Goal: Task Accomplishment & Management: Use online tool/utility

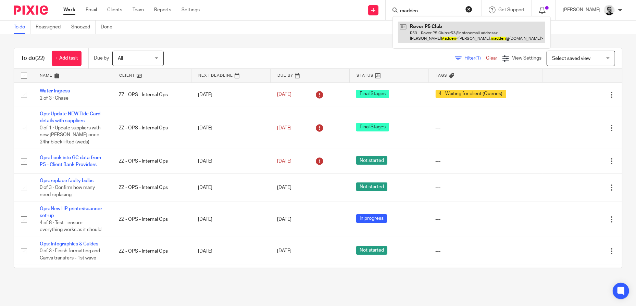
type input "madden"
click at [440, 38] on link at bounding box center [471, 32] width 147 height 21
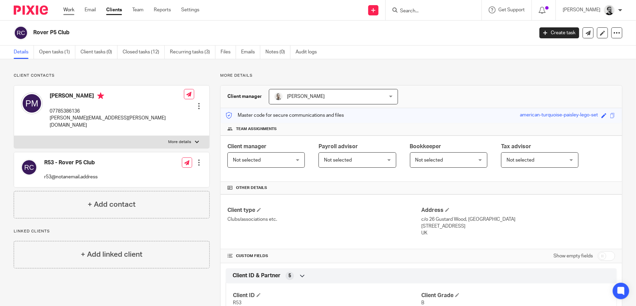
click at [70, 11] on link "Work" at bounding box center [68, 10] width 11 height 7
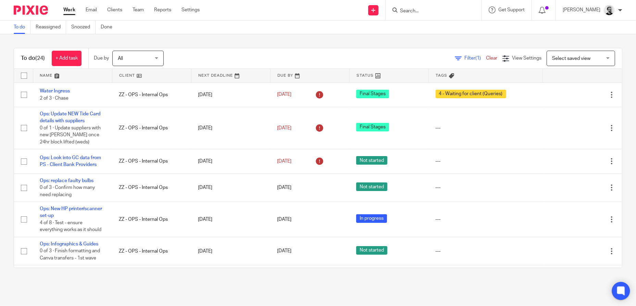
click at [623, 291] on icon at bounding box center [620, 290] width 5 height 5
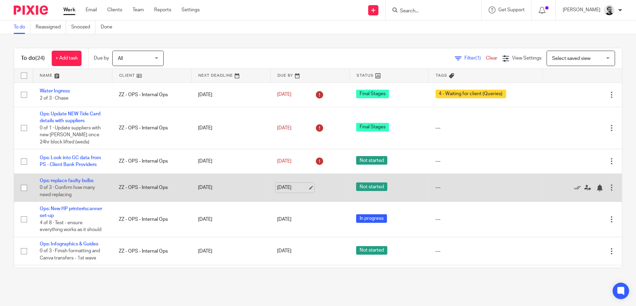
click at [293, 188] on link "[DATE]" at bounding box center [292, 187] width 31 height 7
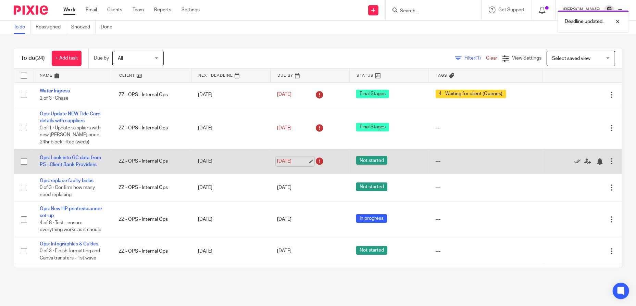
click at [290, 163] on link "18 Aug 2025" at bounding box center [292, 161] width 31 height 7
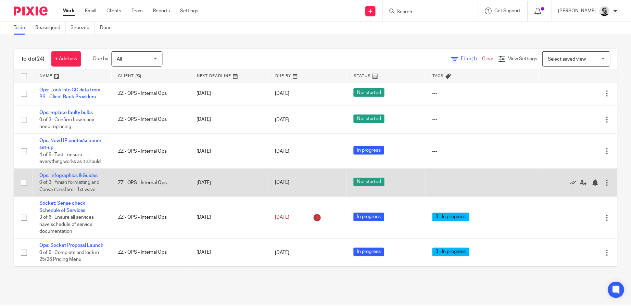
scroll to position [68, 0]
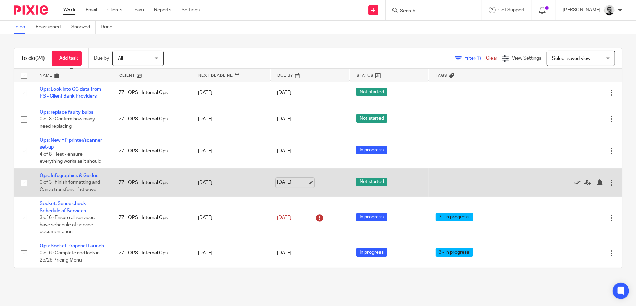
click at [291, 181] on link "19 Aug 2025" at bounding box center [292, 182] width 31 height 7
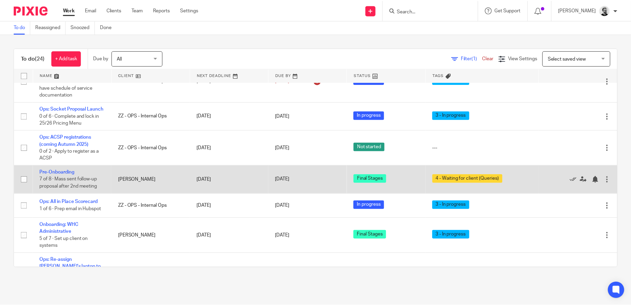
scroll to position [240, 0]
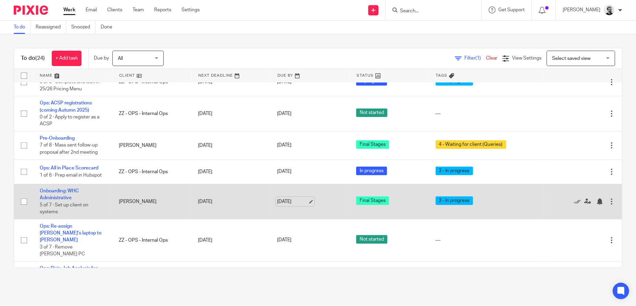
click at [289, 205] on link "19 Aug 2025" at bounding box center [292, 201] width 31 height 7
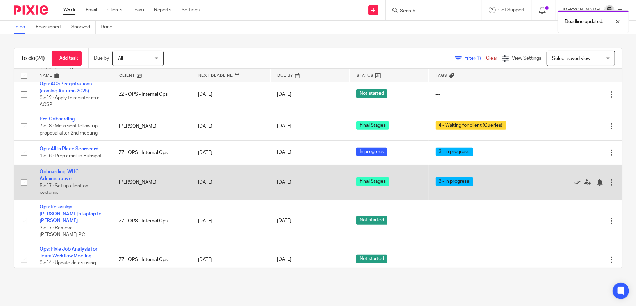
scroll to position [274, 0]
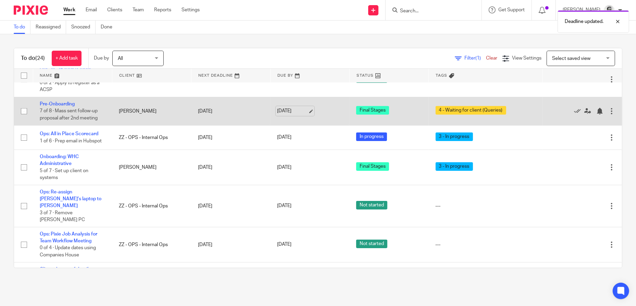
click at [283, 115] on link "[DATE]" at bounding box center [292, 111] width 31 height 7
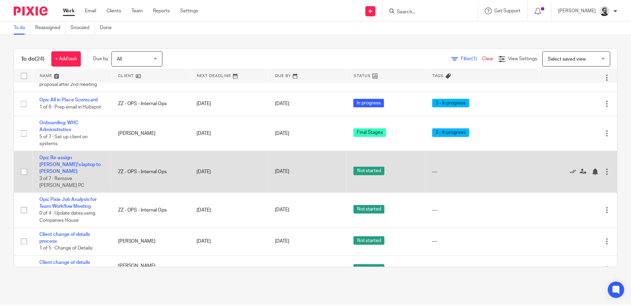
scroll to position [308, 0]
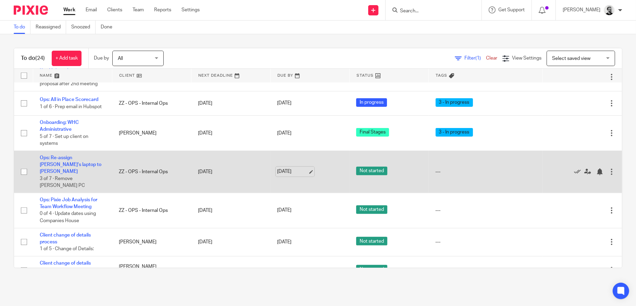
click at [285, 171] on link "19 Aug 2025" at bounding box center [292, 171] width 31 height 7
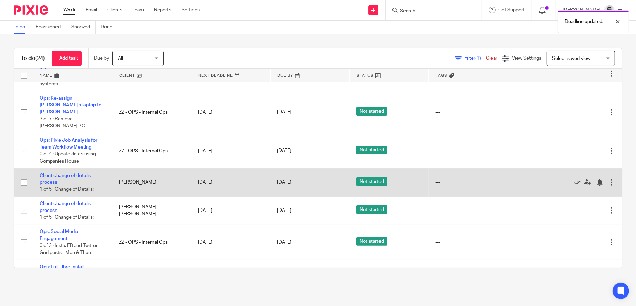
scroll to position [377, 0]
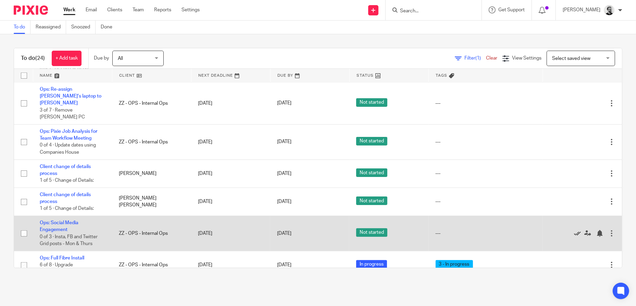
click at [574, 230] on icon at bounding box center [577, 233] width 7 height 7
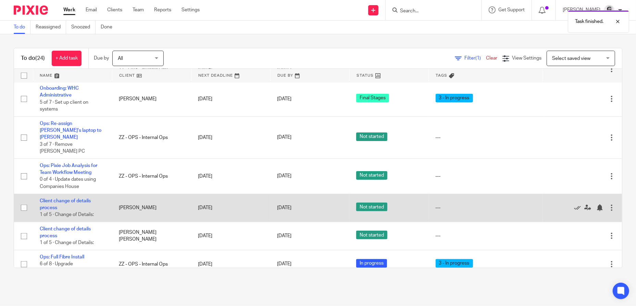
scroll to position [342, 0]
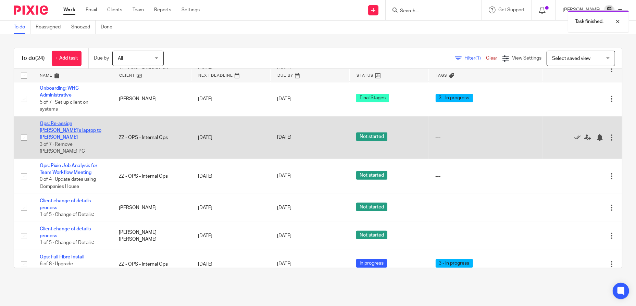
click at [64, 127] on link "Ops: Re-assign [PERSON_NAME]'s laptop to [PERSON_NAME]" at bounding box center [71, 130] width 62 height 19
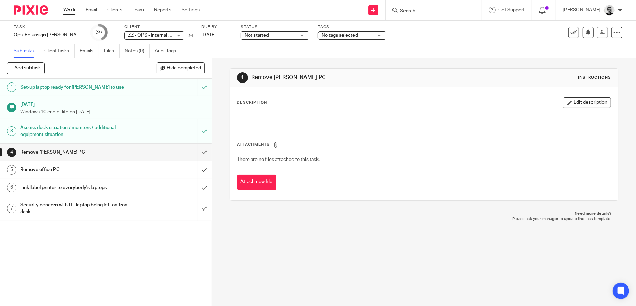
click at [309, 36] on div "Task Ops: Re-assign Brendan's laptop to Helen Save Ops: Re-assign Brendan's lap…" at bounding box center [267, 32] width 507 height 16
click at [302, 35] on div "Not started Not started" at bounding box center [275, 36] width 68 height 8
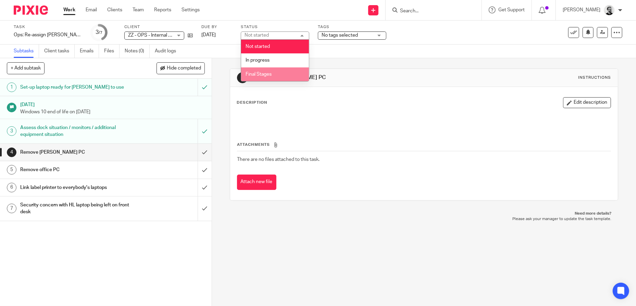
click at [277, 71] on li "Final Stages" at bounding box center [275, 74] width 68 height 14
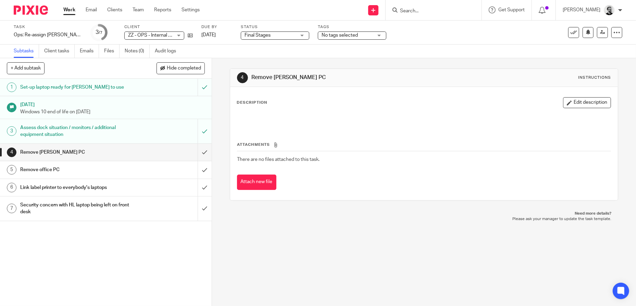
click at [64, 10] on link "Work" at bounding box center [69, 10] width 12 height 7
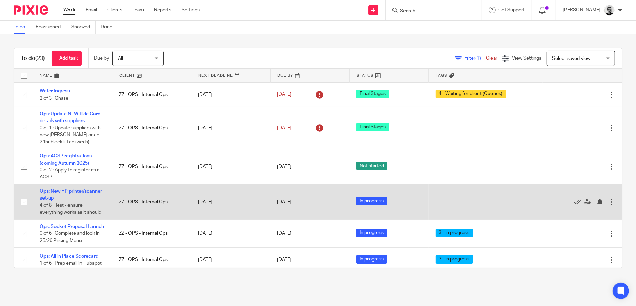
click at [59, 192] on link "Ops: New HP printer/scanner set-up" at bounding box center [71, 195] width 62 height 12
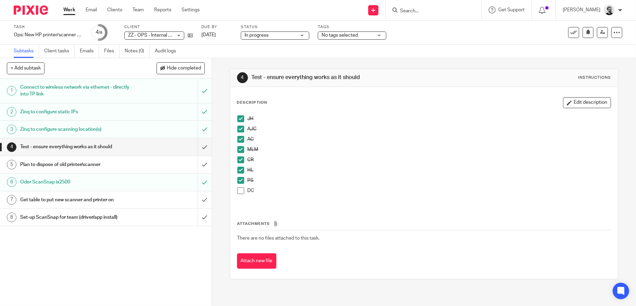
click at [71, 10] on link "Work" at bounding box center [69, 10] width 12 height 7
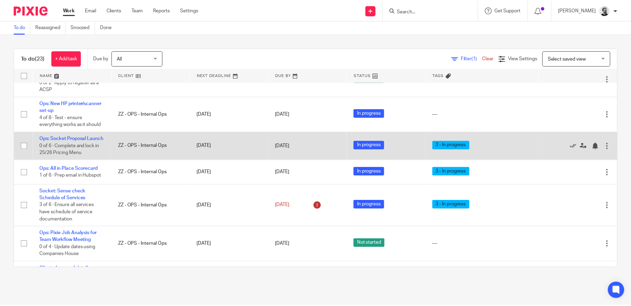
scroll to position [103, 0]
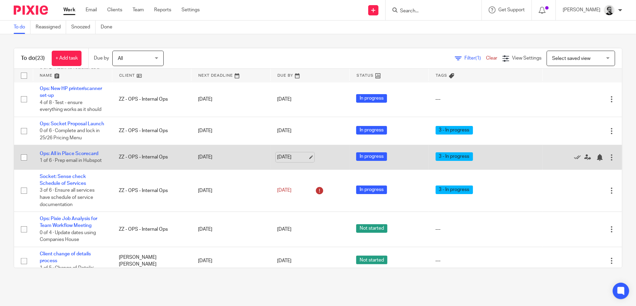
click at [287, 161] on link "[DATE]" at bounding box center [292, 157] width 31 height 7
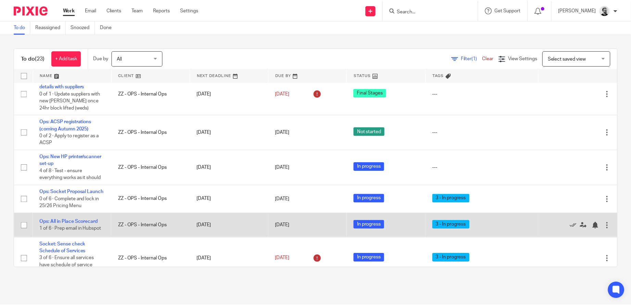
scroll to position [34, 0]
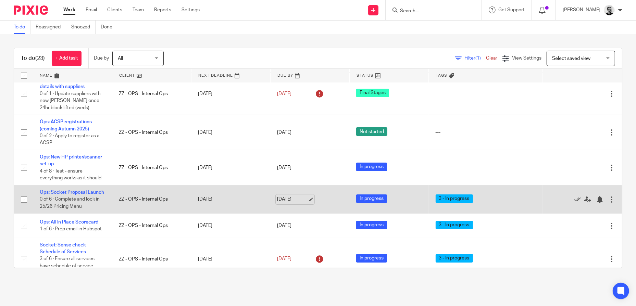
click at [286, 203] on link "[DATE]" at bounding box center [292, 199] width 31 height 7
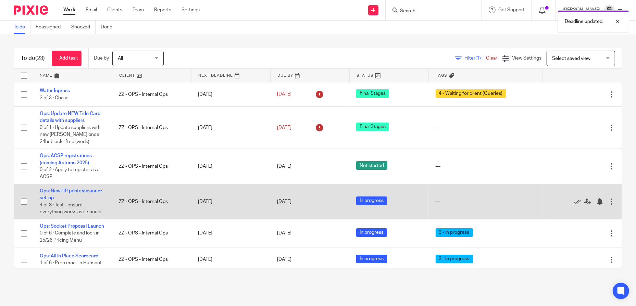
scroll to position [0, 0]
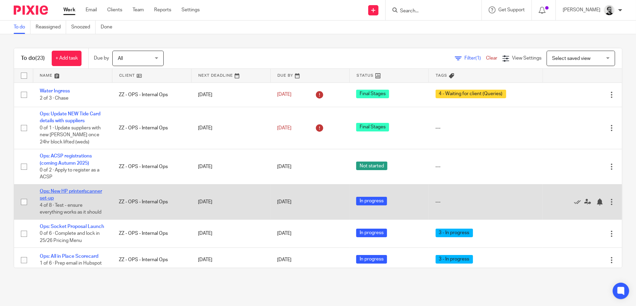
click at [64, 197] on link "Ops: New HP printer/scanner set-up" at bounding box center [71, 195] width 62 height 12
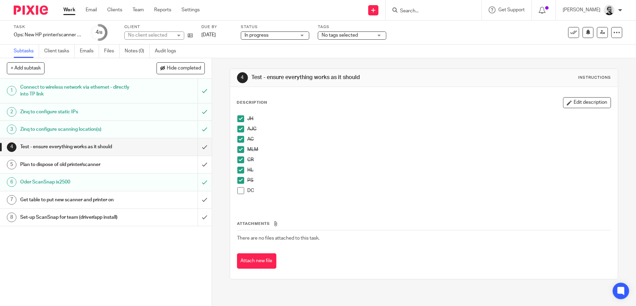
click at [290, 39] on div "In progress In progress" at bounding box center [275, 36] width 68 height 8
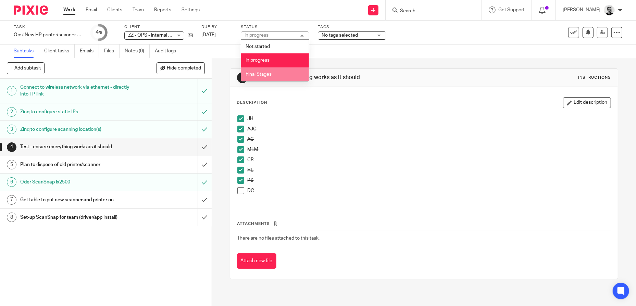
click at [273, 72] on li "Final Stages" at bounding box center [275, 74] width 68 height 14
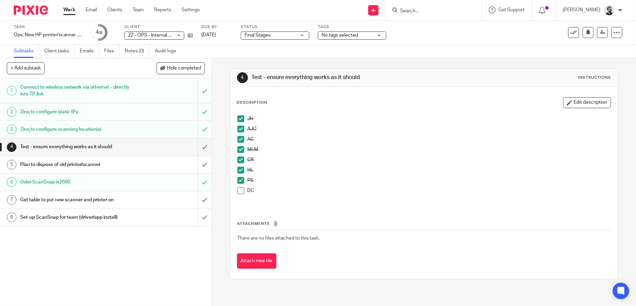
click at [65, 13] on link "Work" at bounding box center [69, 10] width 12 height 7
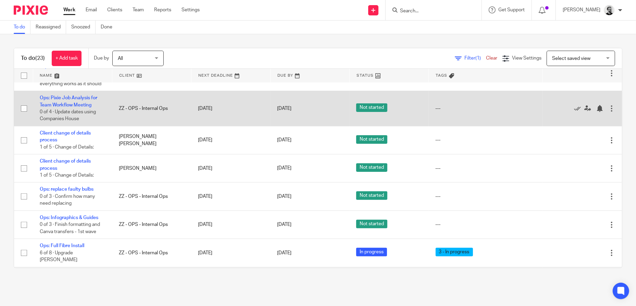
scroll to position [171, 0]
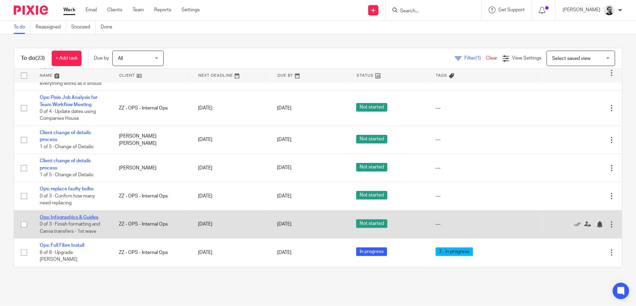
click at [66, 215] on link "Ops: Infographics & Guides" at bounding box center [69, 217] width 59 height 5
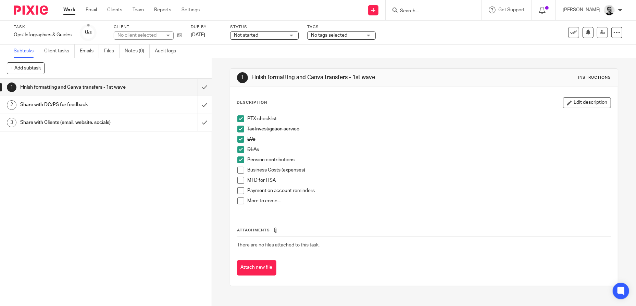
click at [274, 38] on span "Not started" at bounding box center [259, 35] width 51 height 7
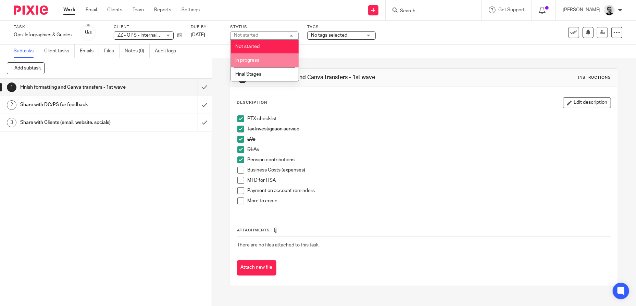
click at [262, 60] on li "In progress" at bounding box center [265, 60] width 68 height 14
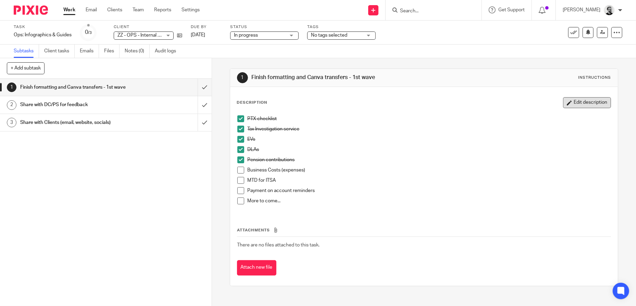
click at [577, 101] on button "Edit description" at bounding box center [587, 102] width 48 height 11
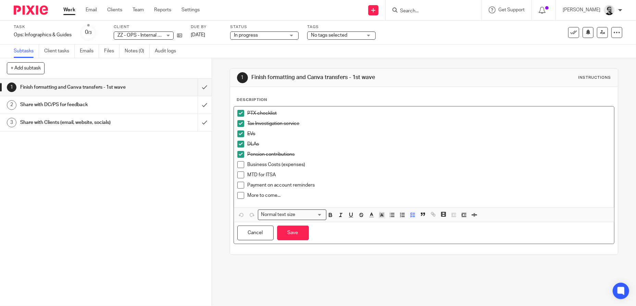
click at [291, 142] on p "DLAs" at bounding box center [429, 144] width 363 height 7
drag, startPoint x: 323, startPoint y: 145, endPoint x: 261, endPoint y: 143, distance: 62.3
click at [261, 143] on p "DLAs - to be formatted in Canva" at bounding box center [429, 144] width 363 height 7
click at [240, 142] on span at bounding box center [240, 144] width 7 height 7
click at [324, 141] on p "DLAs - to be formatted in Canva" at bounding box center [429, 144] width 363 height 7
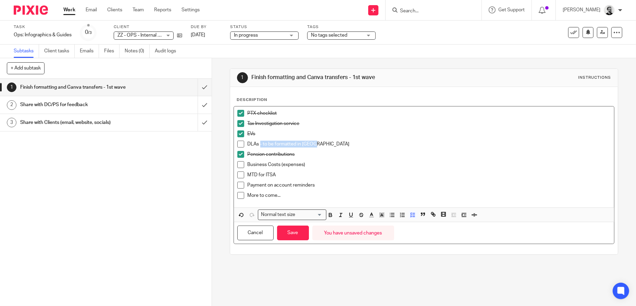
drag, startPoint x: 324, startPoint y: 143, endPoint x: 259, endPoint y: 143, distance: 65.1
click at [259, 143] on p "DLAs - to be formatted in Canva" at bounding box center [429, 144] width 363 height 7
copy p "- to be formatted in Canva"
click at [318, 155] on p "Pension contributions" at bounding box center [429, 154] width 363 height 7
click at [237, 153] on span at bounding box center [240, 154] width 7 height 7
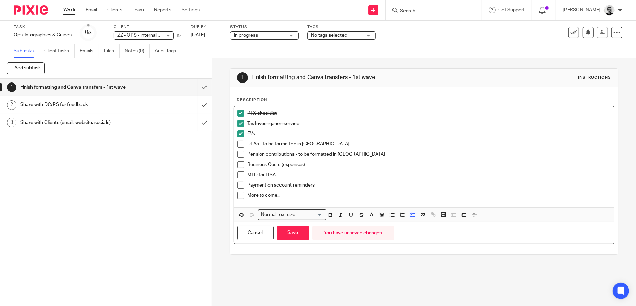
click at [423, 160] on div "Pension contributions - to be formatted in Canva" at bounding box center [429, 156] width 363 height 10
click at [294, 230] on button "Save" at bounding box center [293, 233] width 32 height 15
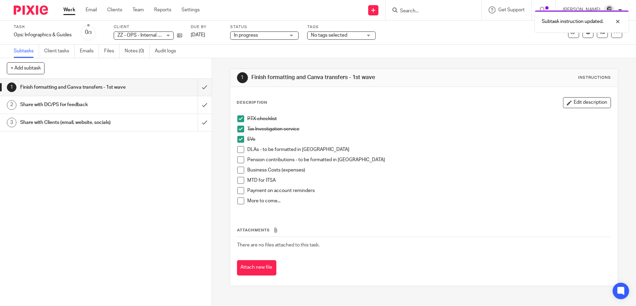
click at [71, 11] on link "Work" at bounding box center [69, 10] width 12 height 7
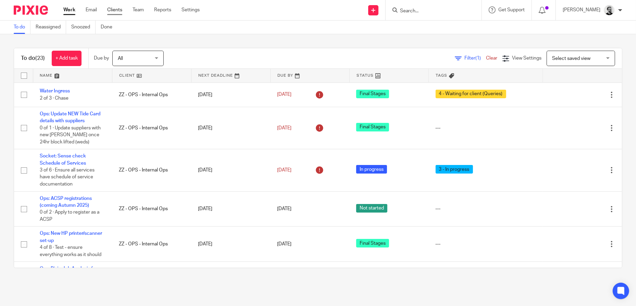
click at [121, 9] on link "Clients" at bounding box center [114, 10] width 15 height 7
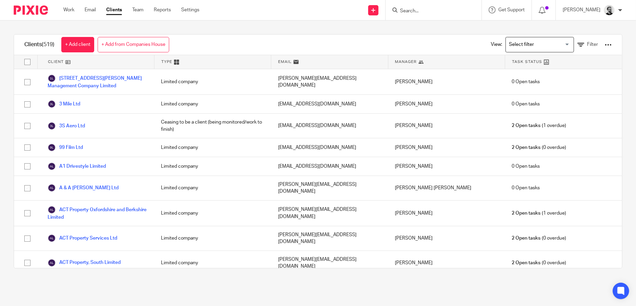
click at [605, 47] on div at bounding box center [608, 44] width 7 height 7
click at [66, 9] on link "Work" at bounding box center [68, 10] width 11 height 7
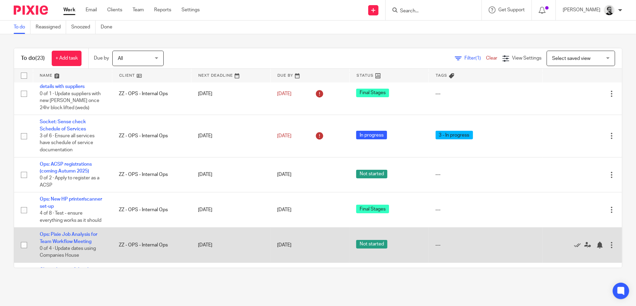
scroll to position [68, 0]
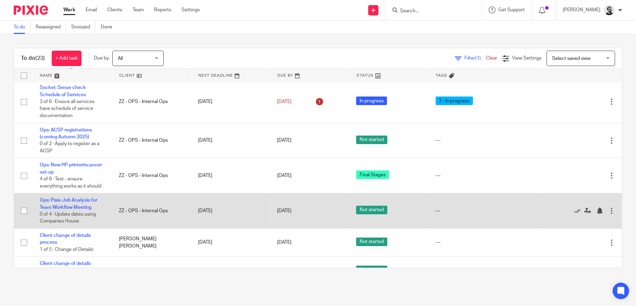
click at [68, 204] on td "Ops: Pixie Job Analysis for Team Workflow Meeting 0 of 4 · Update dates using C…" at bounding box center [72, 210] width 79 height 35
click at [68, 207] on link "Ops: Pixie Job Analysis for Team Workflow Meeting" at bounding box center [69, 204] width 58 height 12
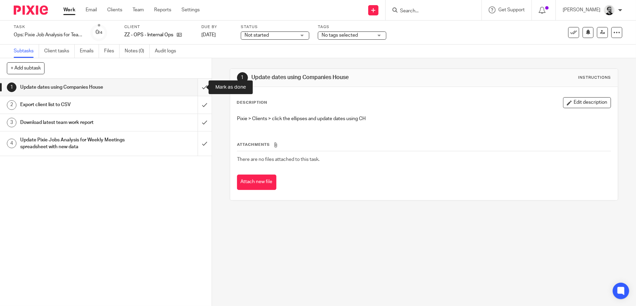
click at [192, 89] on input "submit" at bounding box center [106, 87] width 212 height 17
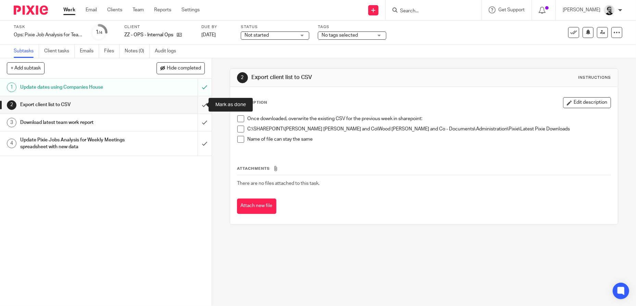
click at [194, 104] on input "submit" at bounding box center [106, 104] width 212 height 17
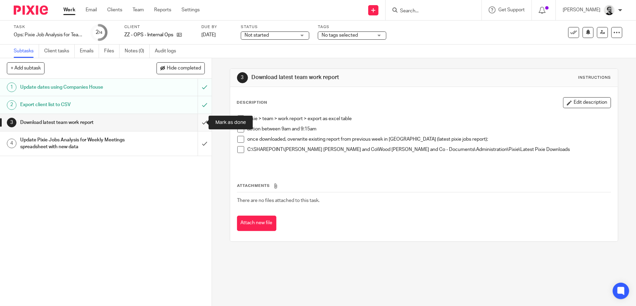
click at [197, 120] on input "submit" at bounding box center [106, 122] width 212 height 17
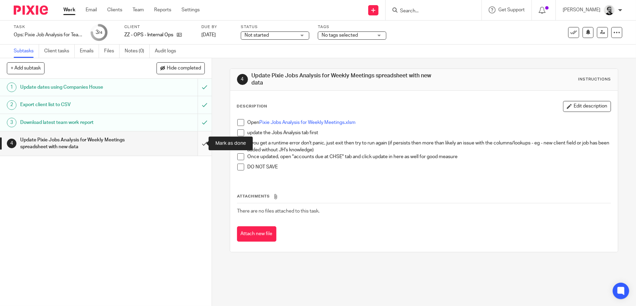
click at [201, 145] on input "submit" at bounding box center [106, 143] width 212 height 24
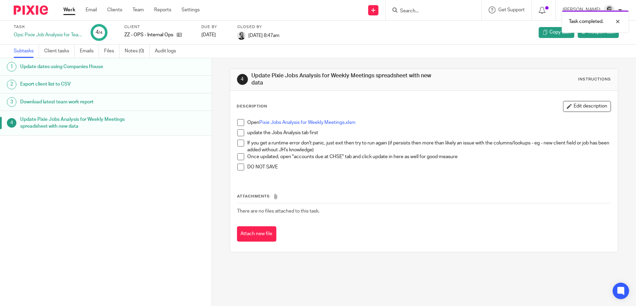
click at [68, 10] on link "Work" at bounding box center [69, 10] width 12 height 7
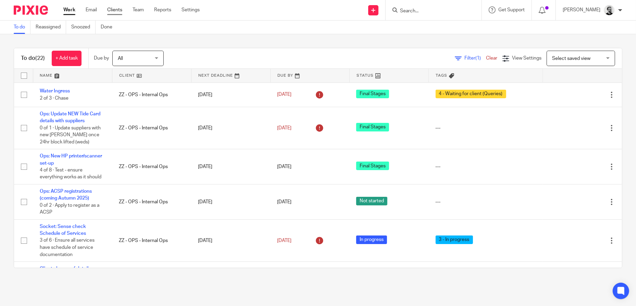
click at [116, 9] on link "Clients" at bounding box center [114, 10] width 15 height 7
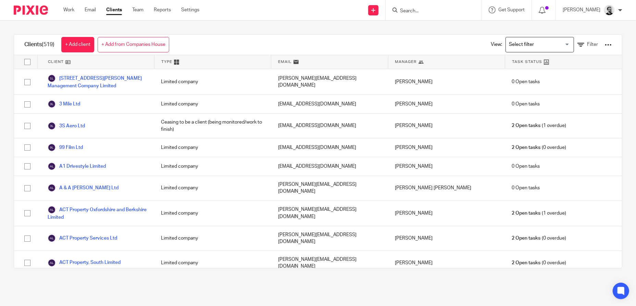
click at [605, 45] on div at bounding box center [608, 44] width 7 height 7
click at [540, 70] on link "Update dates using Companies House" at bounding box center [553, 70] width 95 height 10
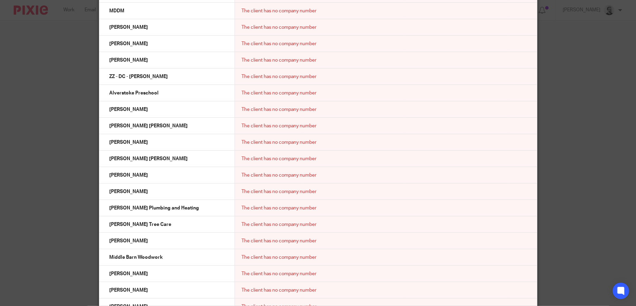
scroll to position [6052, 0]
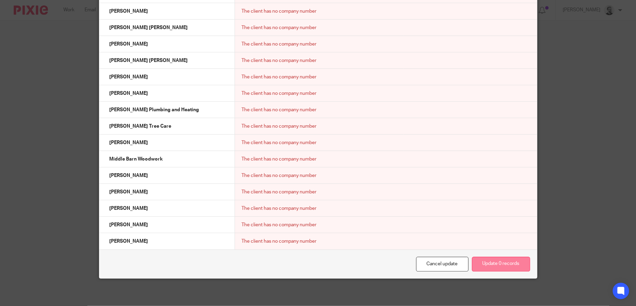
click at [493, 262] on div "Cancel update Update 0 records" at bounding box center [318, 264] width 438 height 29
click at [495, 262] on button "Update 0 records" at bounding box center [501, 264] width 58 height 15
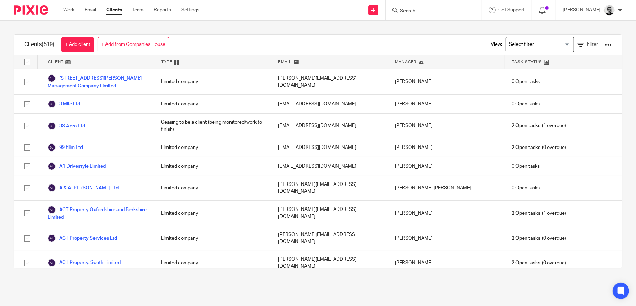
click at [605, 46] on div at bounding box center [608, 44] width 7 height 7
click at [556, 80] on link "Export clients to CSV file" at bounding box center [553, 80] width 95 height 10
click at [136, 10] on link "Team" at bounding box center [137, 10] width 11 height 7
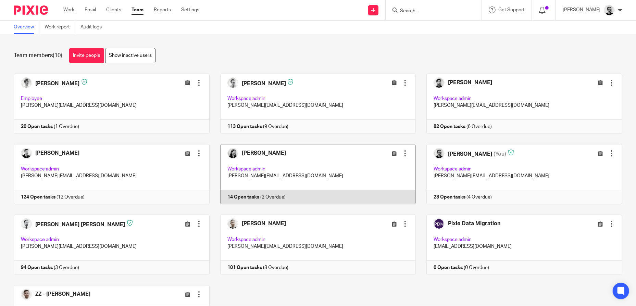
click at [311, 165] on link at bounding box center [313, 174] width 206 height 60
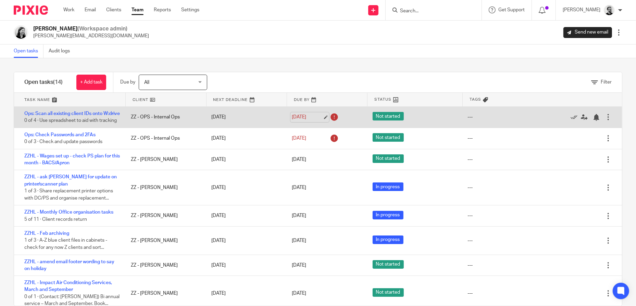
click at [307, 121] on link "[DATE]" at bounding box center [307, 117] width 31 height 7
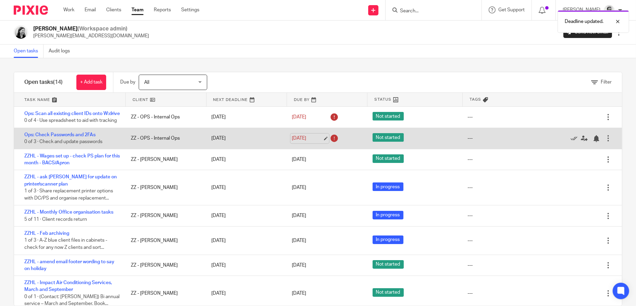
click at [307, 142] on link "[DATE]" at bounding box center [307, 138] width 31 height 7
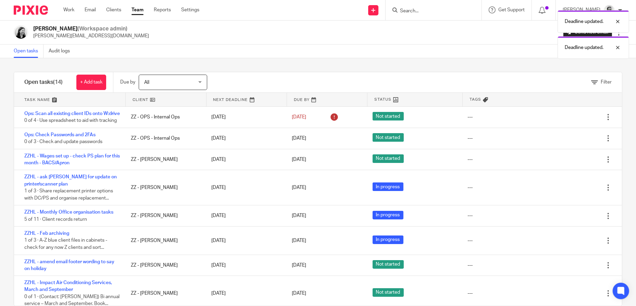
click at [350, 48] on div "Deadline updated. Deadline updated." at bounding box center [473, 33] width 311 height 52
click at [70, 11] on link "Work" at bounding box center [68, 10] width 11 height 7
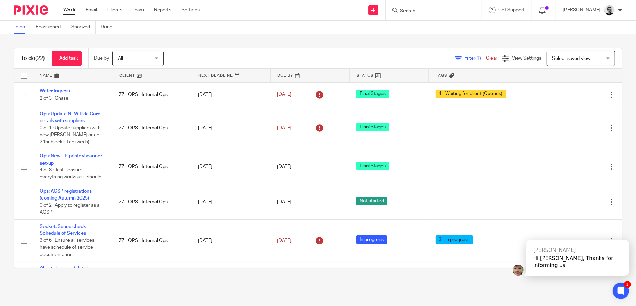
click at [429, 10] on input "Search" at bounding box center [430, 11] width 62 height 6
type input "ops"
click at [443, 27] on link at bounding box center [440, 27] width 85 height 10
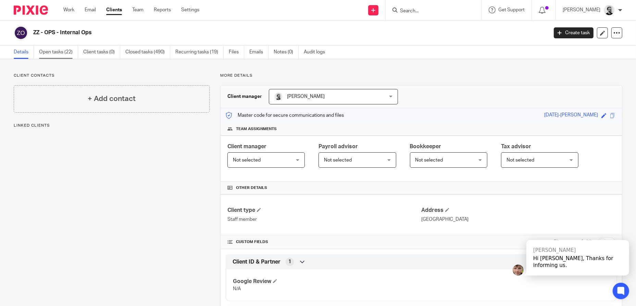
click at [59, 46] on link "Open tasks (22)" at bounding box center [58, 52] width 39 height 13
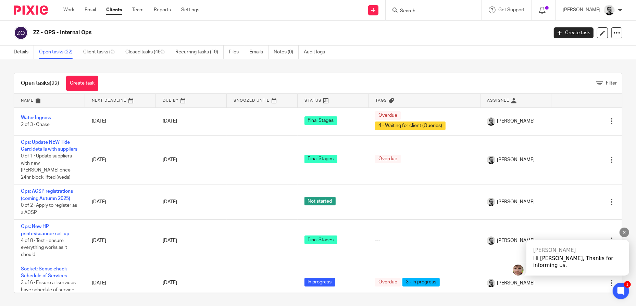
click at [596, 254] on div "[PERSON_NAME]" at bounding box center [577, 250] width 89 height 7
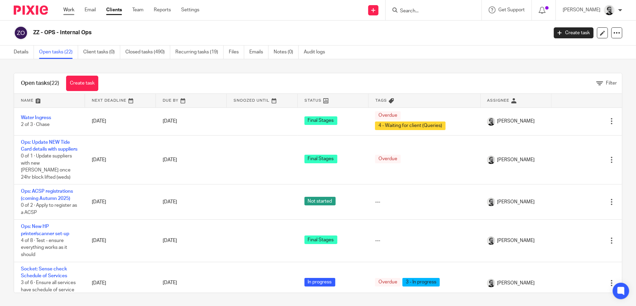
click at [68, 8] on link "Work" at bounding box center [68, 10] width 11 height 7
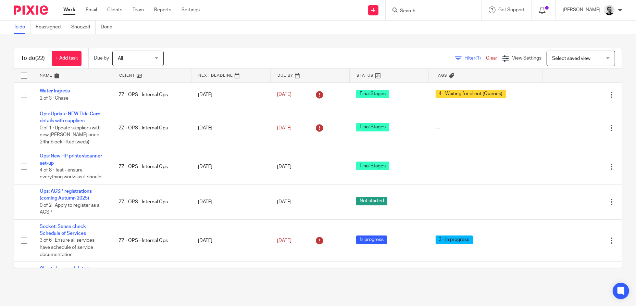
click at [247, 30] on div "To do Reassigned Snoozed Done" at bounding box center [318, 28] width 636 height 14
click at [206, 24] on div "To do Reassigned Snoozed Done" at bounding box center [318, 28] width 636 height 14
click at [158, 11] on link "Reports" at bounding box center [162, 10] width 17 height 7
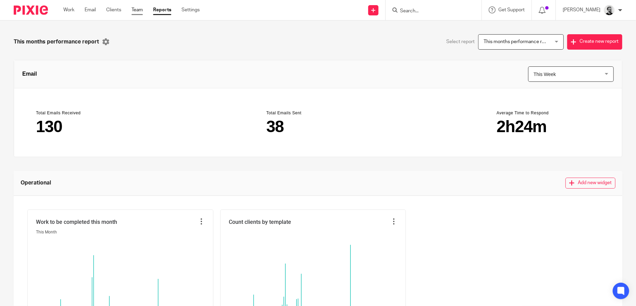
click at [139, 10] on link "Team" at bounding box center [136, 10] width 11 height 7
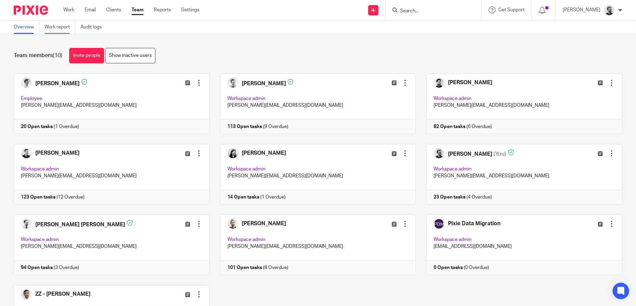
click at [66, 26] on link "Work report" at bounding box center [60, 27] width 31 height 13
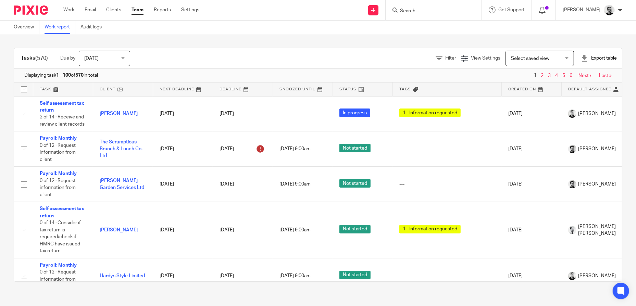
click at [587, 55] on div "Export table" at bounding box center [599, 58] width 36 height 7
click at [581, 84] on link "Excel spreadsheet" at bounding box center [583, 83] width 40 height 5
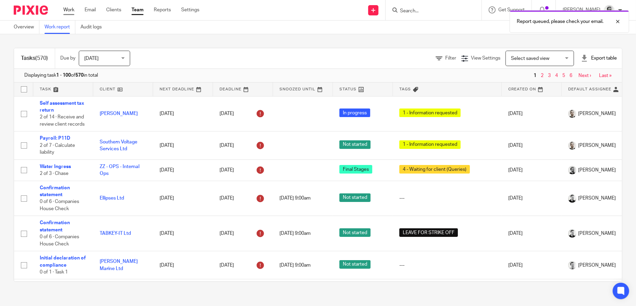
click at [71, 12] on link "Work" at bounding box center [68, 10] width 11 height 7
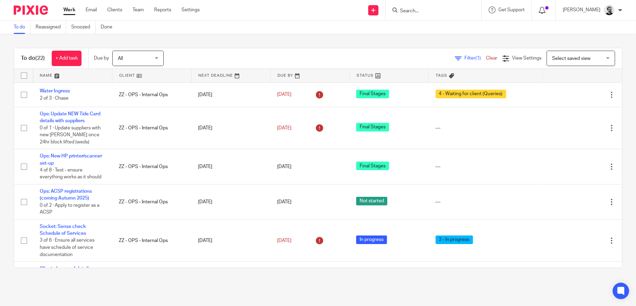
click at [545, 9] on icon at bounding box center [542, 10] width 7 height 7
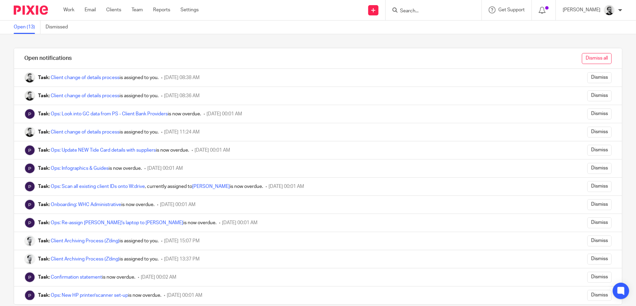
click at [592, 59] on input "Dismiss all" at bounding box center [597, 58] width 30 height 11
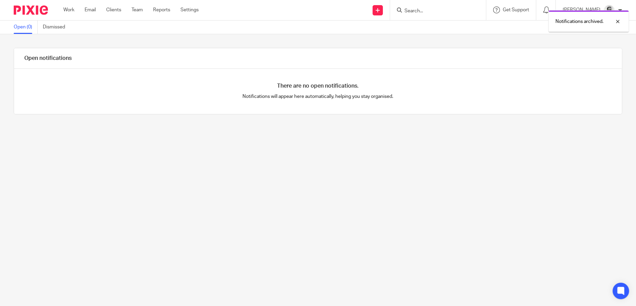
click at [72, 10] on link "Work" at bounding box center [68, 10] width 11 height 7
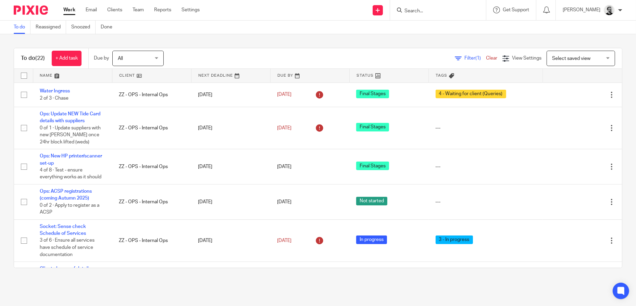
click at [435, 10] on input "Search" at bounding box center [435, 11] width 62 height 6
click button "submit" at bounding box center [0, 0] width 0 height 0
click at [435, 10] on input "Search" at bounding box center [435, 11] width 62 height 6
type input "ops"
click at [471, 25] on link at bounding box center [444, 27] width 85 height 10
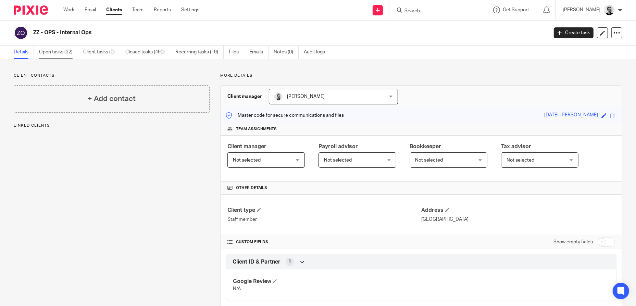
click at [65, 54] on link "Open tasks (22)" at bounding box center [58, 52] width 39 height 13
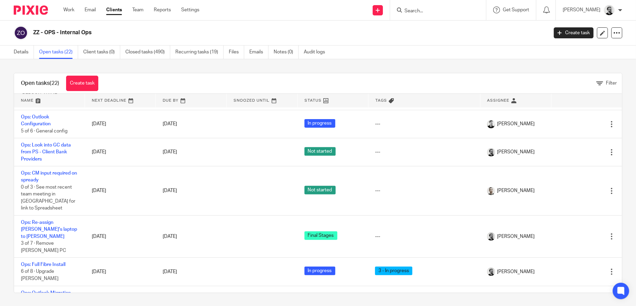
scroll to position [342, 0]
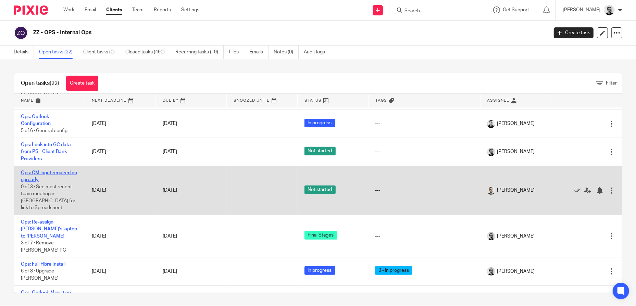
click at [44, 182] on link "Ops: CM input required on spready" at bounding box center [49, 177] width 56 height 12
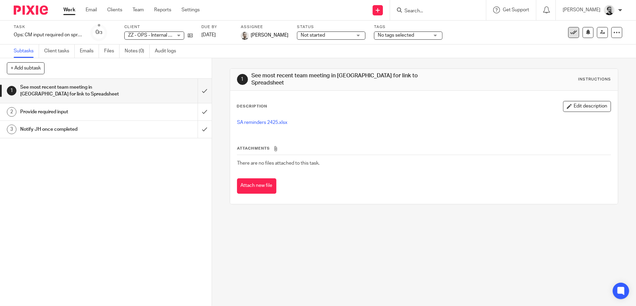
click at [570, 33] on icon at bounding box center [573, 32] width 7 height 7
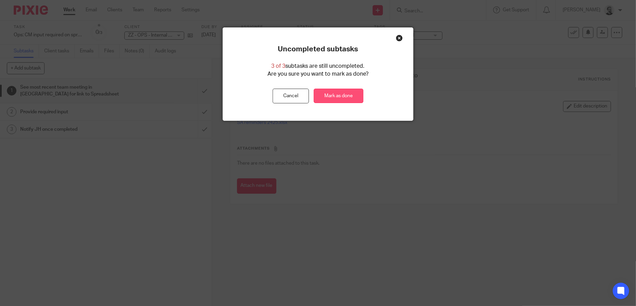
click at [343, 96] on link "Mark as done" at bounding box center [339, 96] width 50 height 15
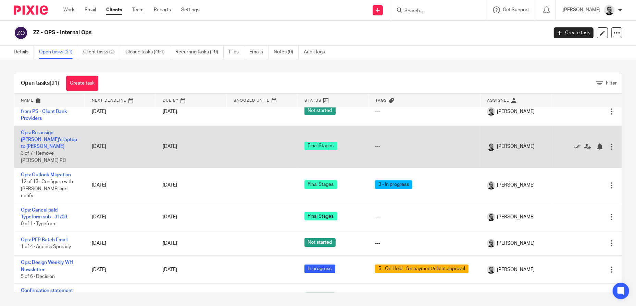
scroll to position [445, 0]
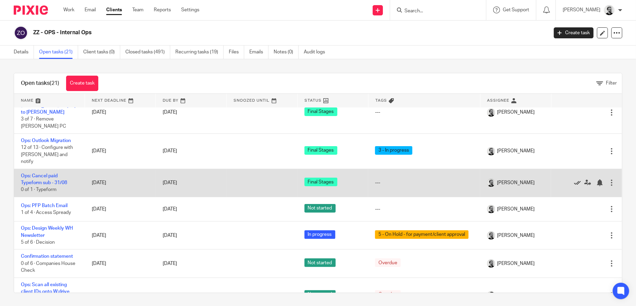
click at [574, 179] on icon at bounding box center [577, 182] width 7 height 7
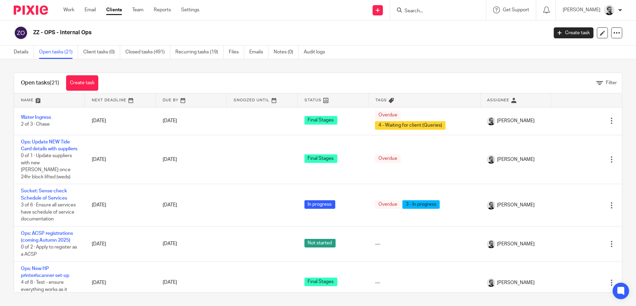
scroll to position [0, 0]
click at [71, 10] on link "Work" at bounding box center [68, 10] width 11 height 7
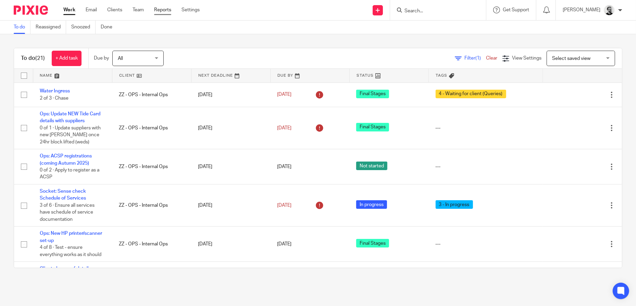
click at [161, 11] on link "Reports" at bounding box center [162, 10] width 17 height 7
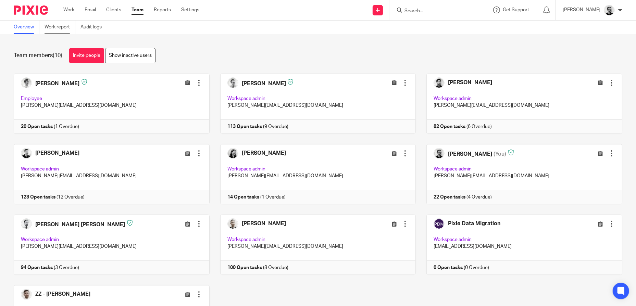
click at [58, 28] on link "Work report" at bounding box center [60, 27] width 31 height 13
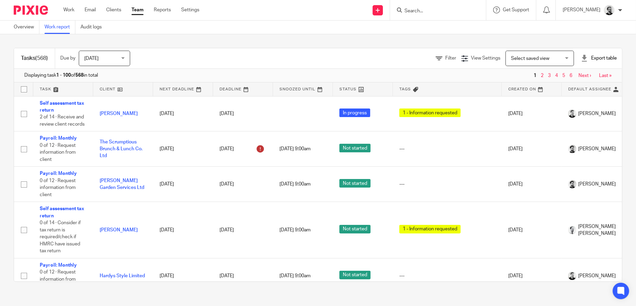
click at [598, 57] on div "Export table" at bounding box center [599, 58] width 36 height 7
click at [588, 83] on link "Excel spreadsheet" at bounding box center [583, 83] width 40 height 5
